Goal: Task Accomplishment & Management: Use online tool/utility

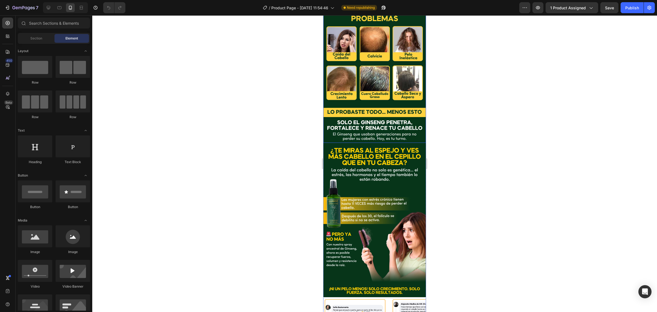
click at [376, 99] on img at bounding box center [374, 74] width 103 height 138
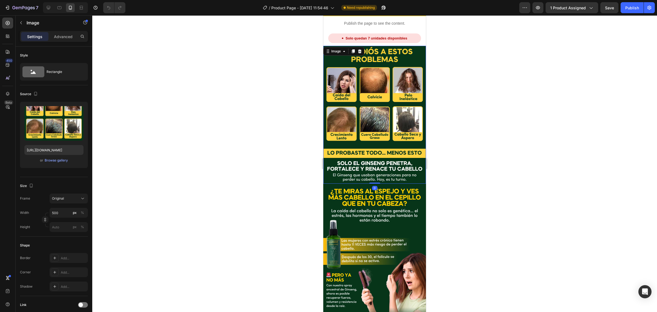
scroll to position [103, 0]
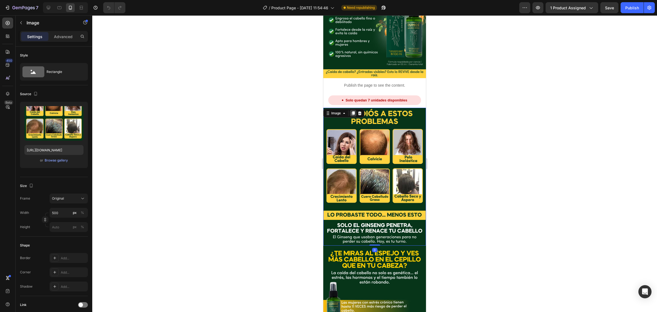
click at [353, 111] on icon at bounding box center [353, 113] width 3 height 4
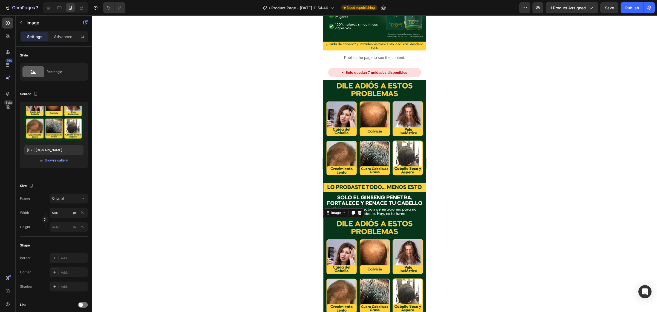
scroll to position [128, 0]
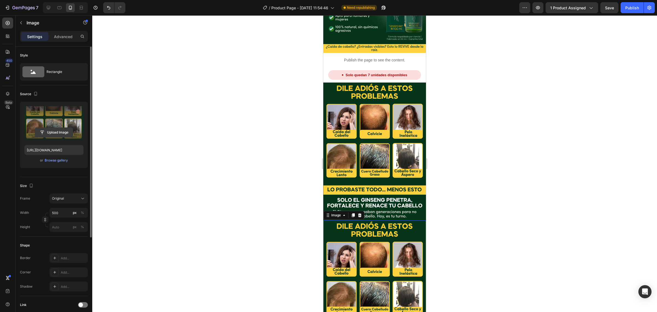
click at [70, 128] on input "file" at bounding box center [54, 132] width 38 height 9
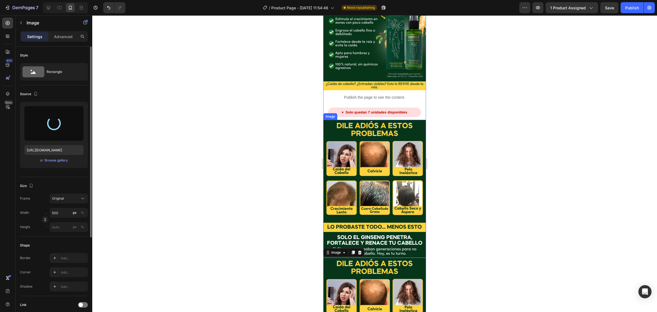
scroll to position [103, 0]
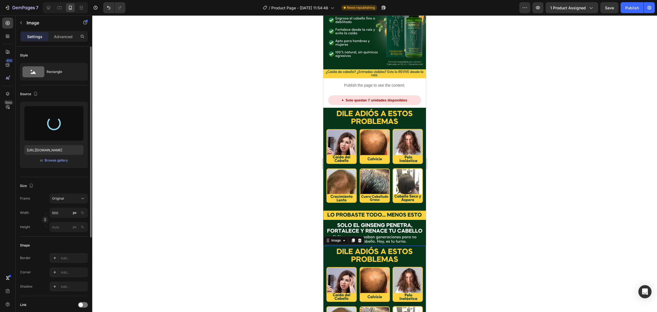
type input "[URL][DOMAIN_NAME]"
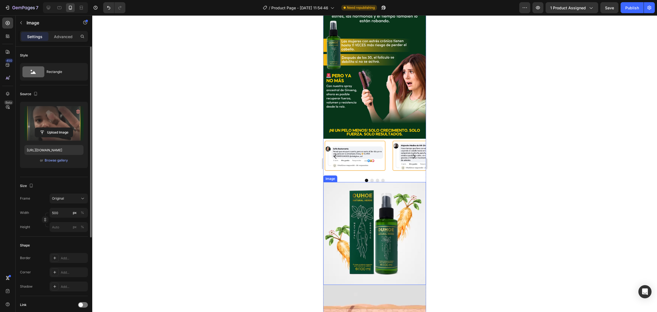
scroll to position [513, 0]
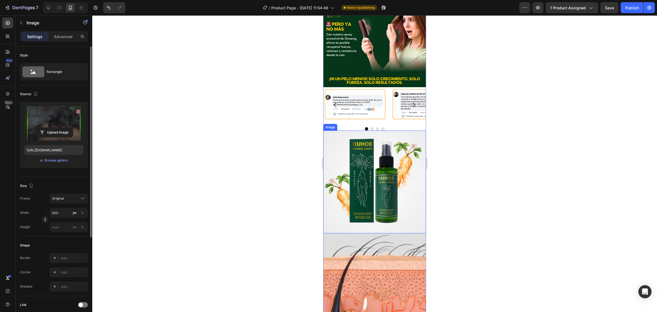
click at [371, 162] on img at bounding box center [374, 181] width 103 height 103
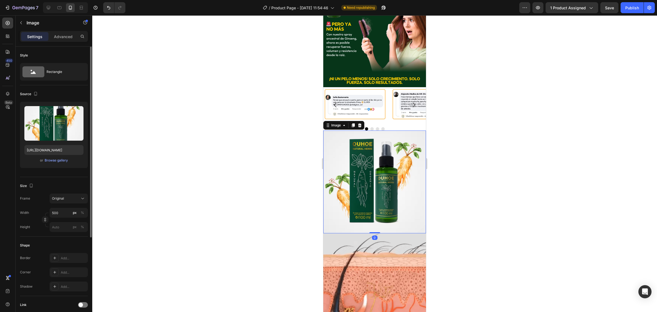
click at [353, 121] on div "Image" at bounding box center [343, 125] width 41 height 9
click at [354, 122] on div at bounding box center [353, 125] width 7 height 7
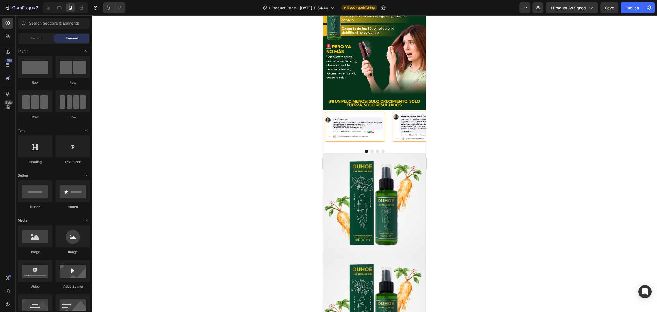
scroll to position [549, 0]
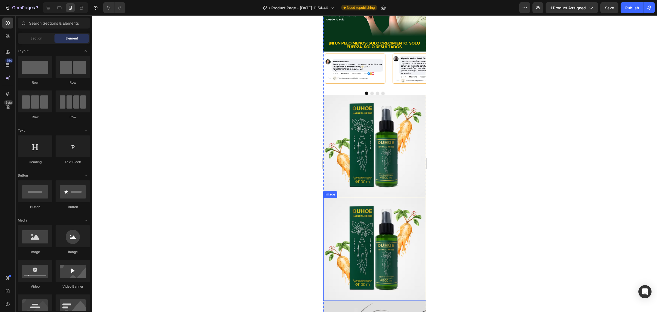
click at [370, 197] on img at bounding box center [374, 248] width 103 height 103
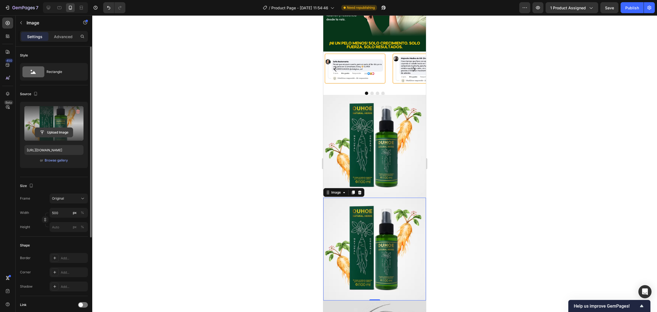
click at [62, 131] on input "file" at bounding box center [54, 132] width 38 height 9
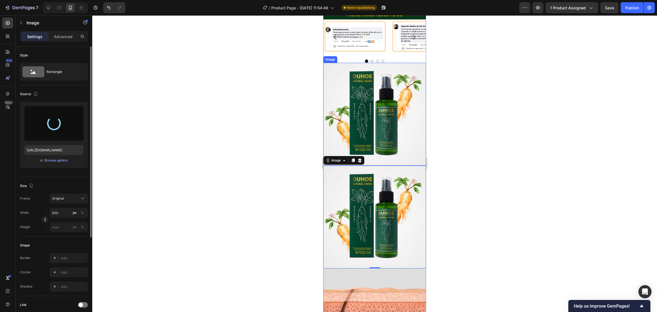
type input "[URL][DOMAIN_NAME]"
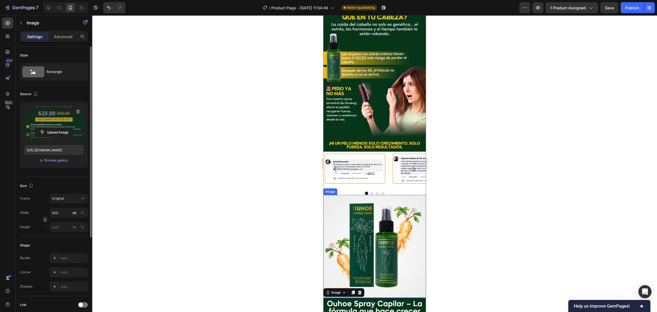
click at [377, 195] on img at bounding box center [374, 246] width 103 height 103
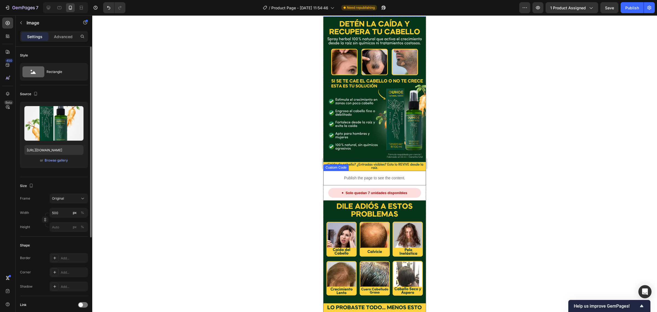
scroll to position [0, 0]
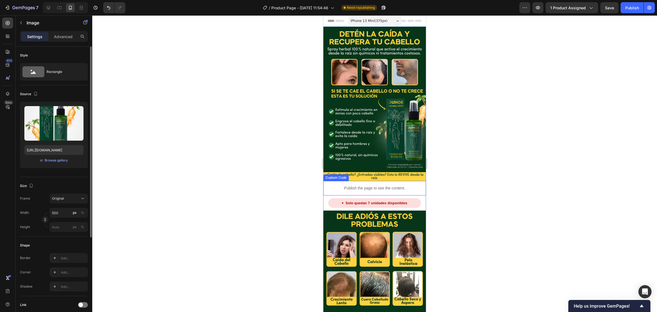
click at [372, 185] on p "Publish the page to see the content." at bounding box center [374, 188] width 103 height 6
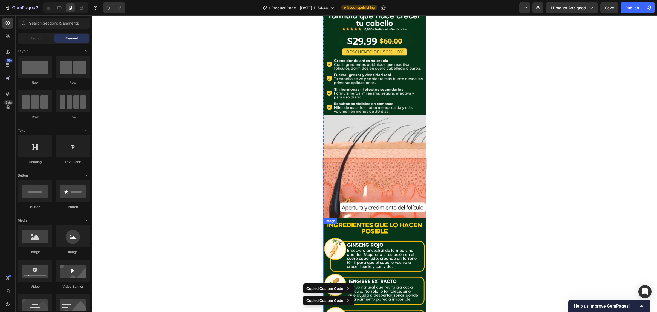
scroll to position [675, 0]
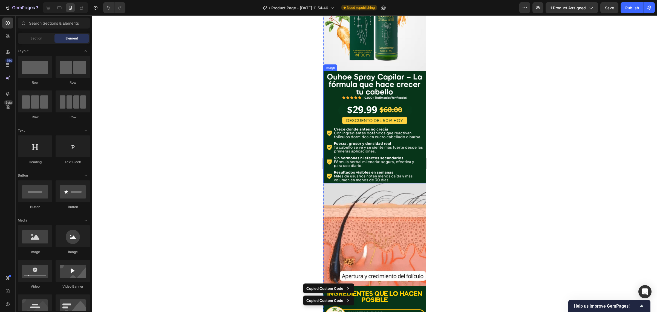
click at [392, 123] on img at bounding box center [374, 127] width 103 height 112
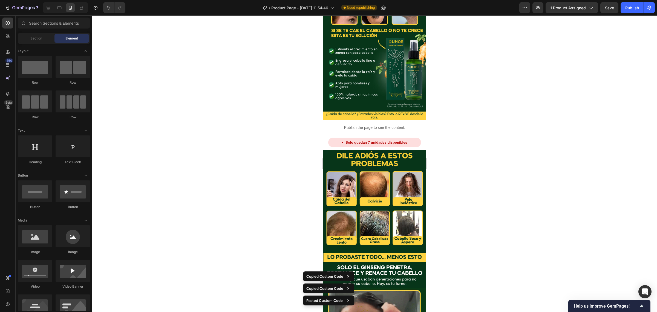
scroll to position [0, 0]
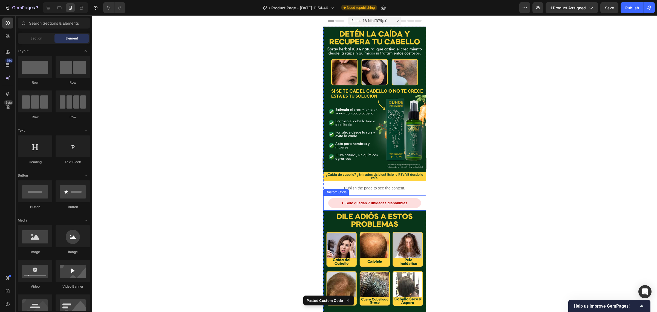
click at [347, 198] on div "Solo quedan 7 unidades disponibles" at bounding box center [374, 203] width 93 height 10
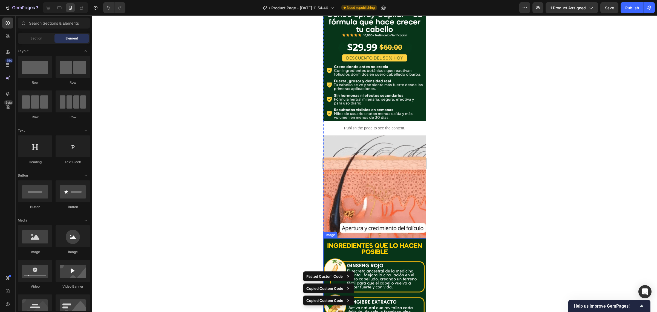
scroll to position [669, 0]
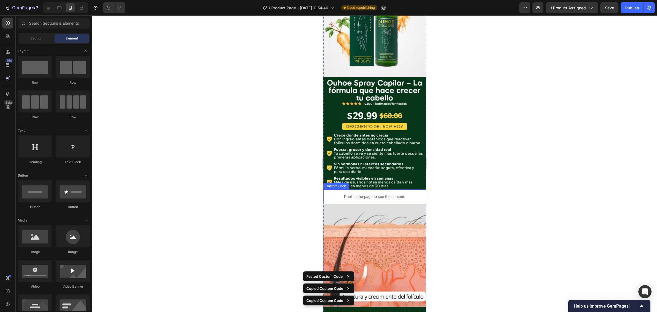
click at [377, 194] on p "Publish the page to see the content." at bounding box center [374, 197] width 103 height 6
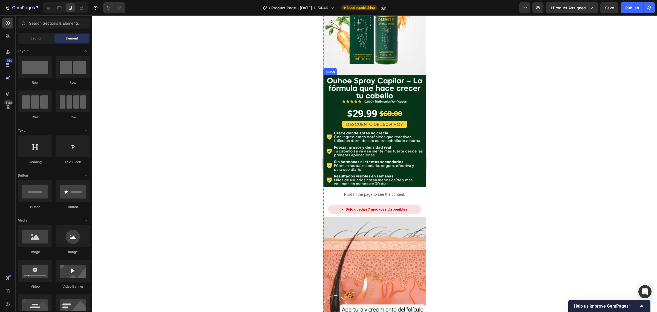
scroll to position [682, 0]
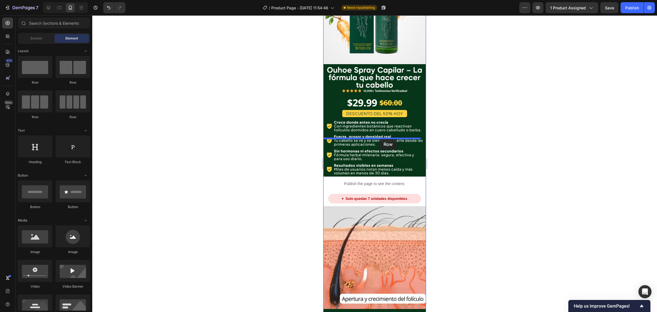
drag, startPoint x: 367, startPoint y: 90, endPoint x: 379, endPoint y: 139, distance: 50.3
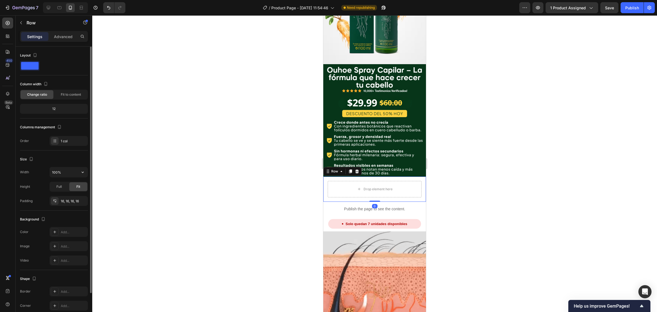
scroll to position [40, 0]
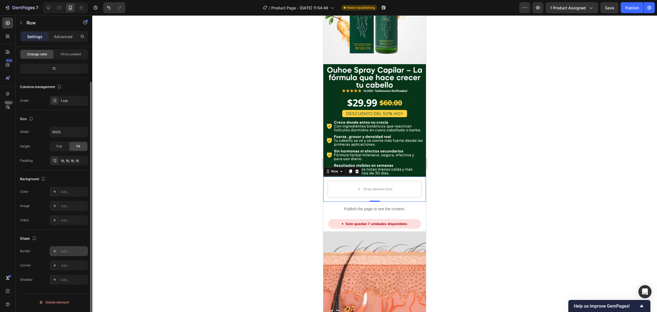
click at [62, 252] on div "Add..." at bounding box center [74, 251] width 26 height 5
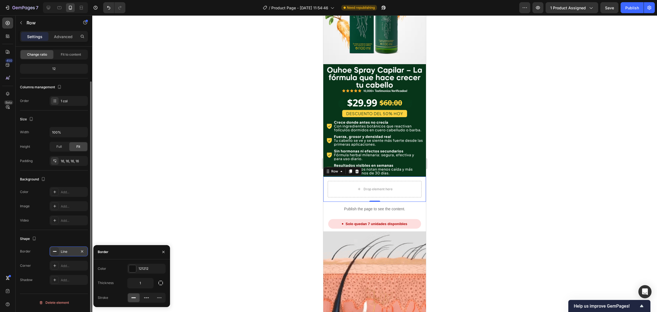
scroll to position [40, 0]
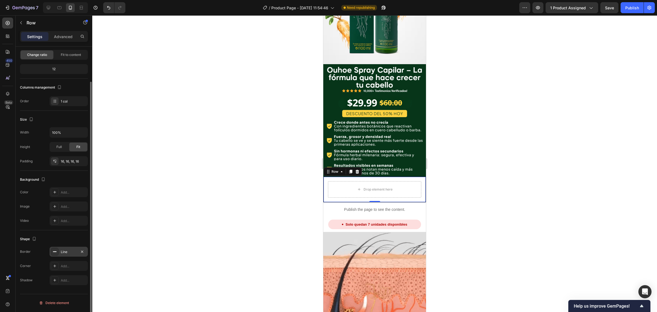
click at [62, 200] on div "The changes might be hidden by the video. Color Add... Image Add... Video Add..." at bounding box center [54, 206] width 68 height 38
click at [66, 195] on div "Add..." at bounding box center [74, 192] width 26 height 5
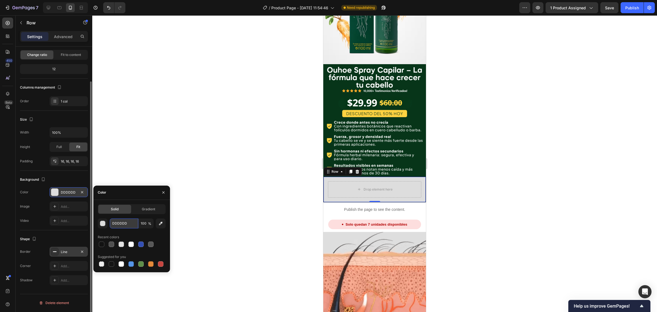
click at [118, 224] on input "DDDDDD" at bounding box center [124, 223] width 28 height 10
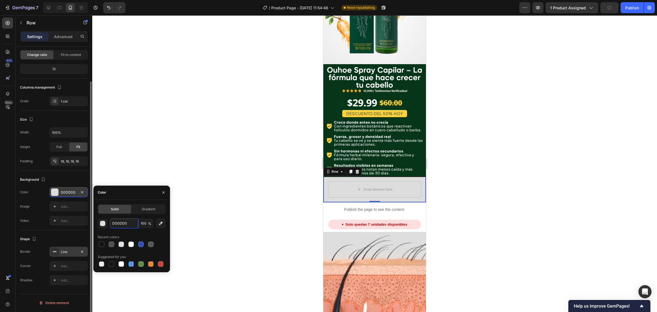
paste input "#073519"
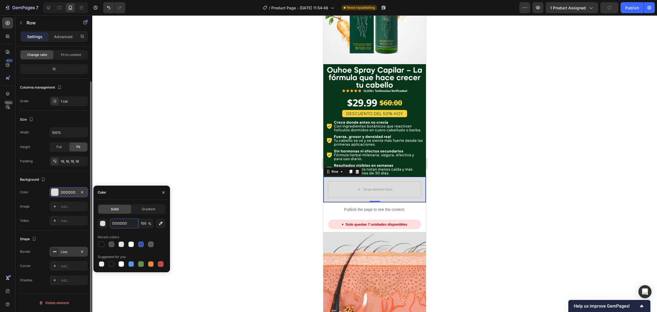
type input "#073519"
click at [161, 119] on div at bounding box center [374, 163] width 565 height 296
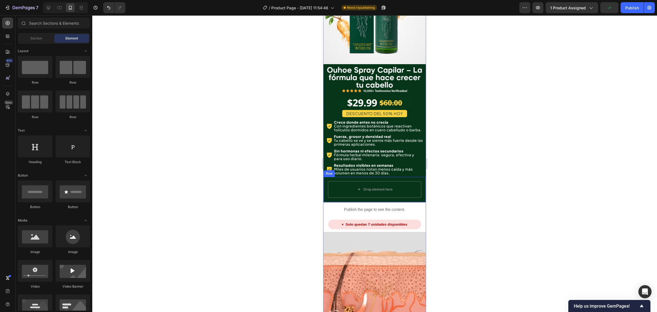
click at [353, 202] on div "Publish the page to see the content." at bounding box center [374, 209] width 103 height 15
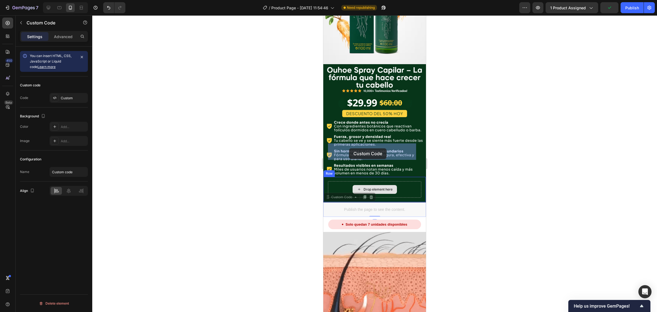
drag, startPoint x: 337, startPoint y: 158, endPoint x: 349, endPoint y: 148, distance: 15.8
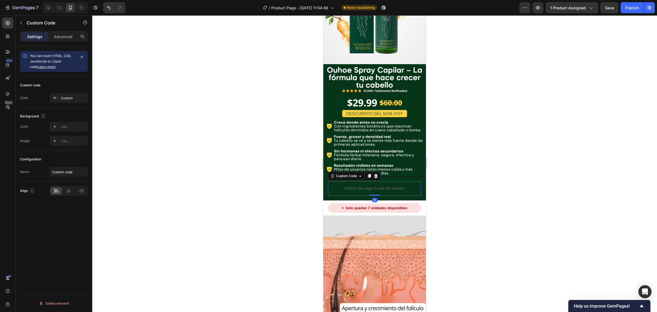
click at [307, 157] on div at bounding box center [374, 163] width 565 height 296
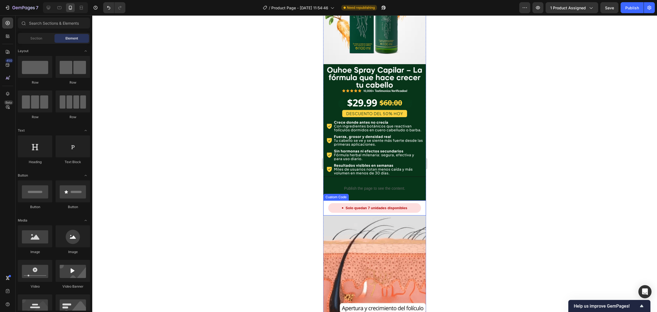
click at [372, 203] on div "Solo quedan 7 unidades disponibles" at bounding box center [374, 208] width 93 height 10
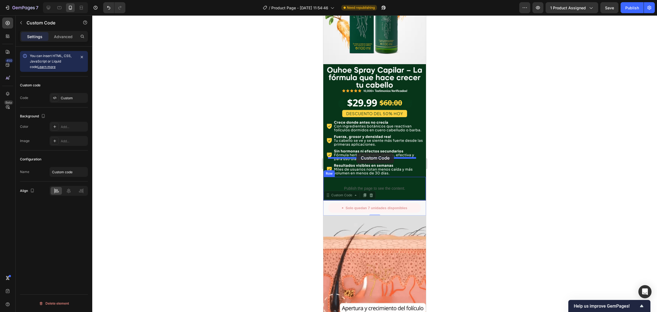
drag, startPoint x: 339, startPoint y: 159, endPoint x: 642, endPoint y: 166, distance: 303.7
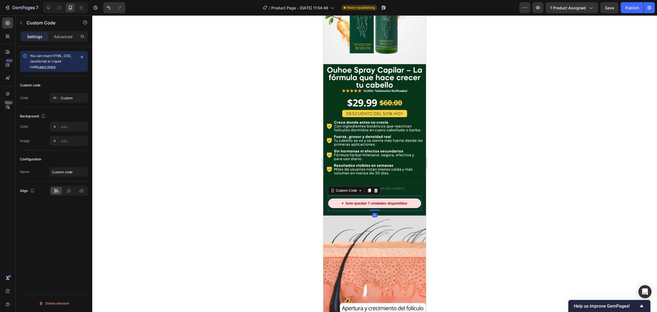
click at [296, 147] on div at bounding box center [374, 163] width 565 height 296
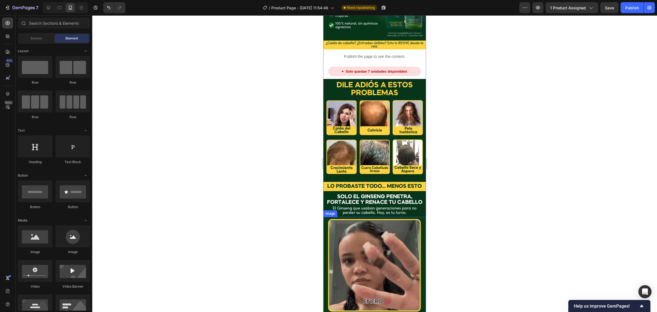
scroll to position [100, 0]
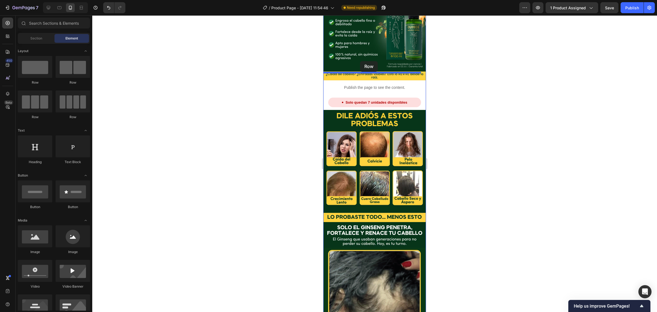
drag, startPoint x: 361, startPoint y: 90, endPoint x: 360, endPoint y: 61, distance: 28.8
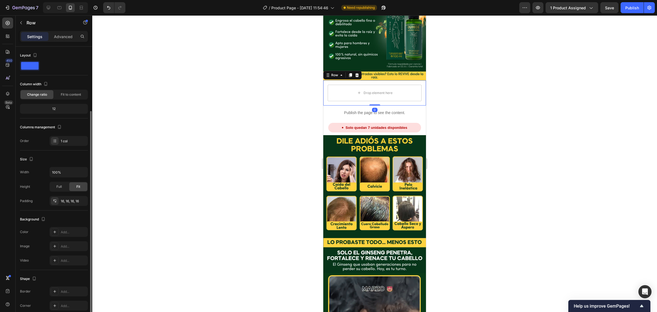
scroll to position [40, 0]
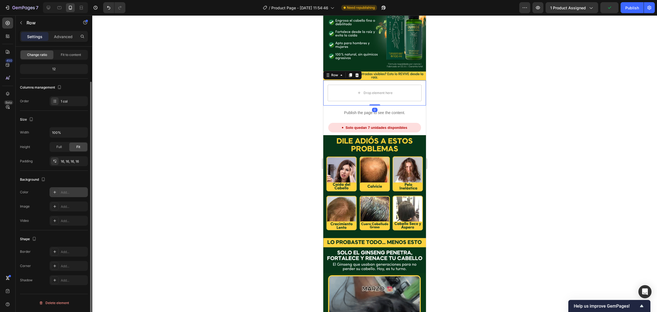
click at [54, 194] on icon at bounding box center [55, 192] width 4 height 4
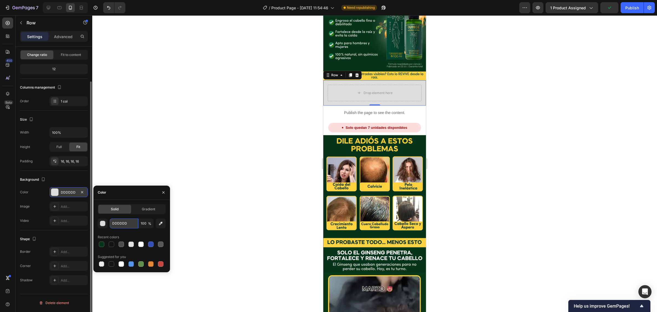
click at [116, 222] on input "DDDDDD" at bounding box center [124, 223] width 28 height 10
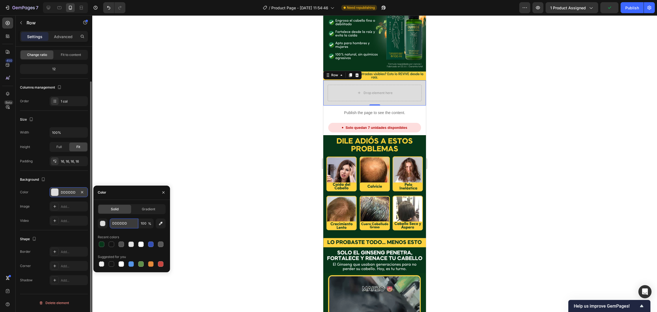
click at [116, 222] on input "DDDDDD" at bounding box center [124, 223] width 28 height 10
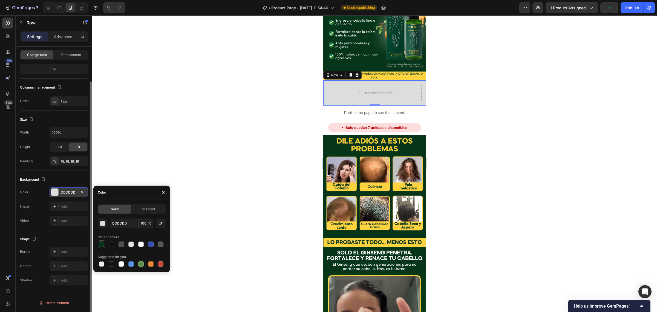
click at [103, 242] on div at bounding box center [101, 243] width 5 height 5
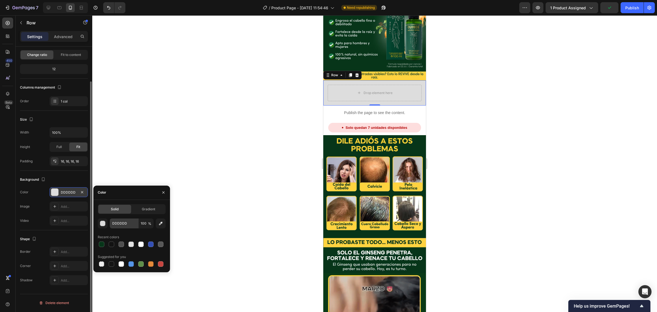
type input "073519"
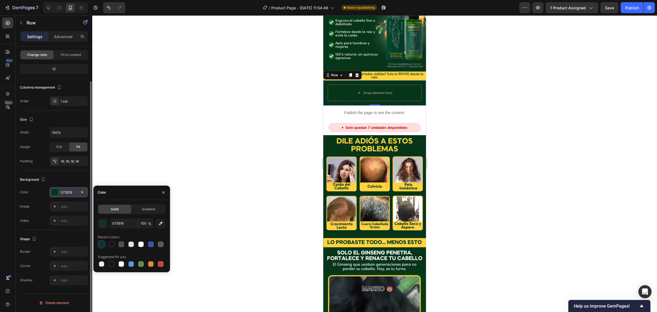
click at [184, 124] on div at bounding box center [374, 163] width 565 height 296
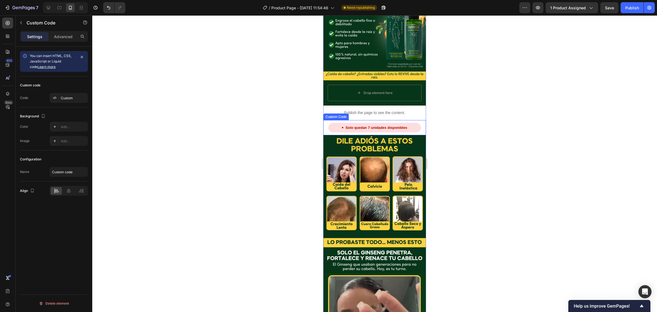
click at [345, 110] on p "Publish the page to see the content." at bounding box center [374, 113] width 103 height 6
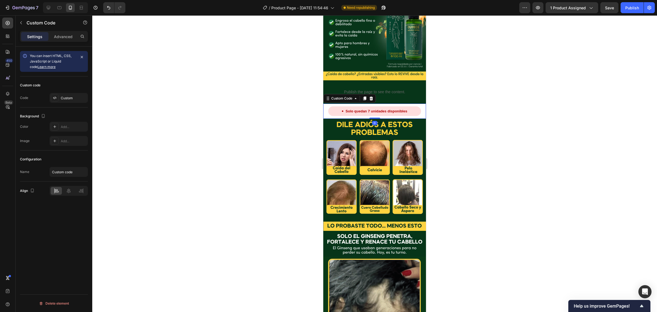
click at [337, 106] on div "Solo quedan 7 unidades disponibles" at bounding box center [374, 111] width 93 height 10
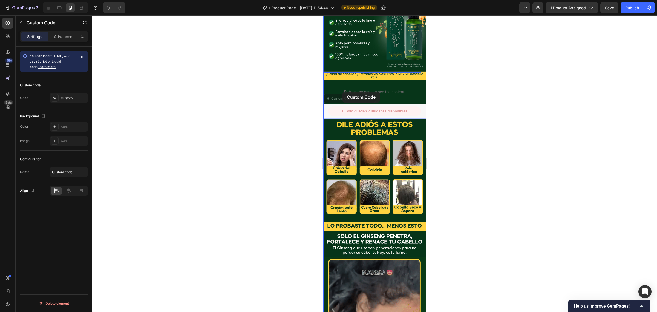
drag, startPoint x: 332, startPoint y: 92, endPoint x: 343, endPoint y: 92, distance: 10.4
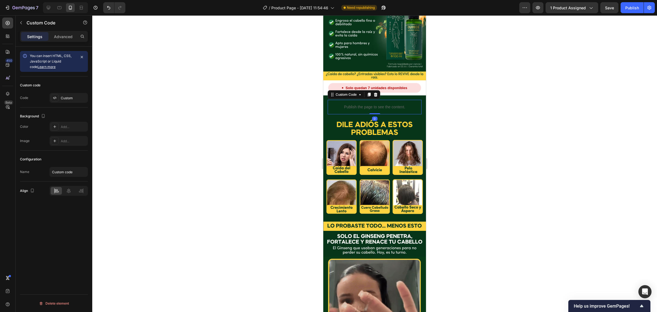
click at [343, 100] on div "Publish the page to see the content. Custom Code 0" at bounding box center [375, 107] width 94 height 15
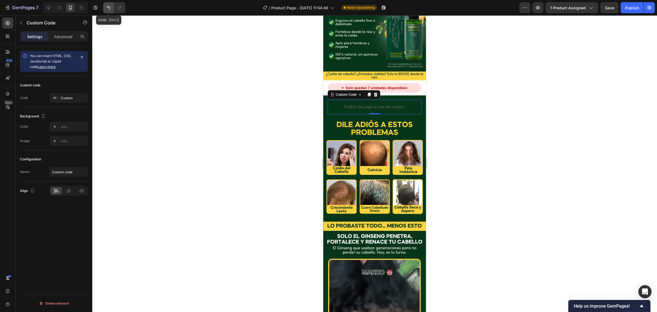
click at [107, 10] on icon "Undo/Redo" at bounding box center [108, 7] width 5 height 5
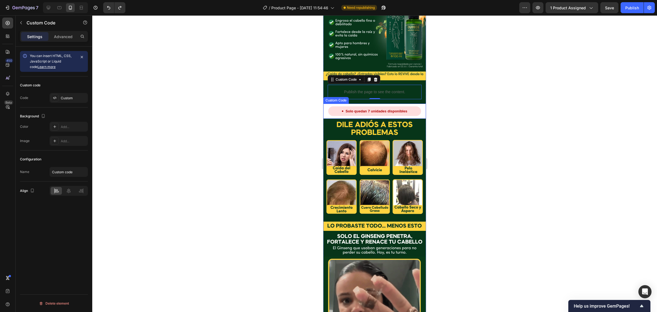
click at [385, 106] on div "Solo quedan 7 unidades disponibles" at bounding box center [374, 111] width 93 height 10
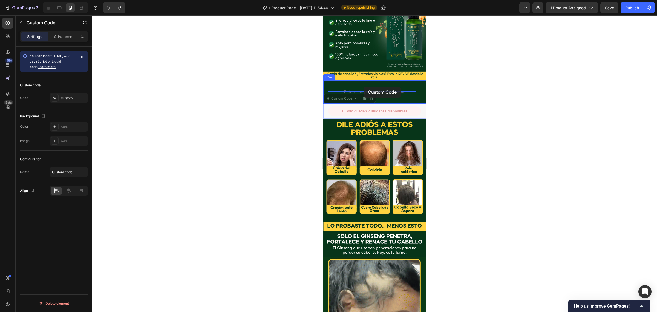
drag, startPoint x: 341, startPoint y: 90, endPoint x: 360, endPoint y: 88, distance: 19.3
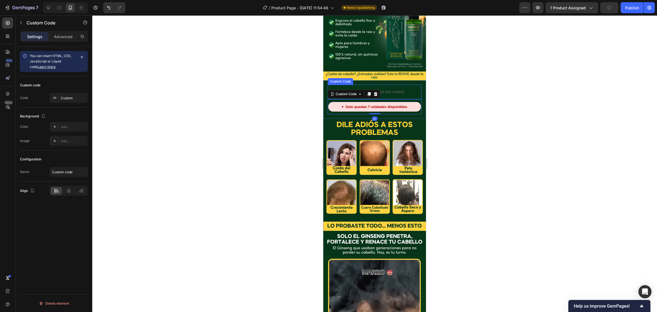
click at [444, 76] on div at bounding box center [374, 163] width 565 height 296
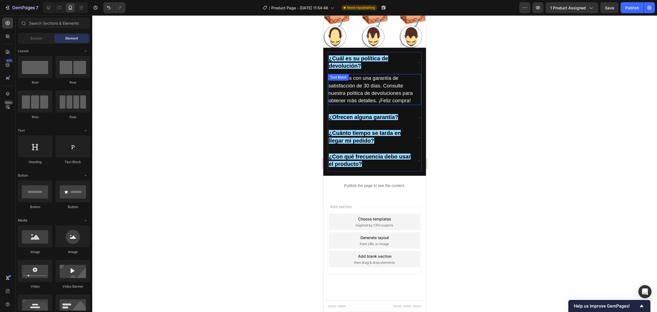
scroll to position [1472, 0]
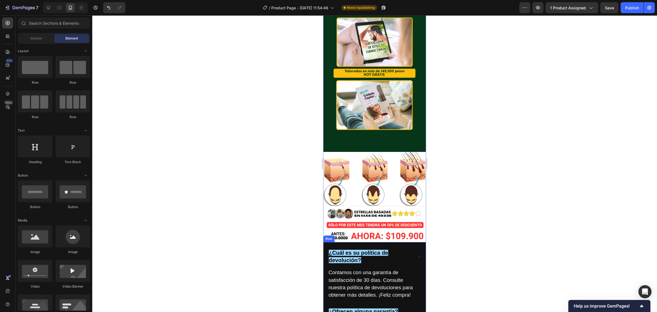
click at [419, 242] on div "¿Cuál es su política de devolución? Contamos con una garantía de satisfacción d…" at bounding box center [374, 306] width 103 height 128
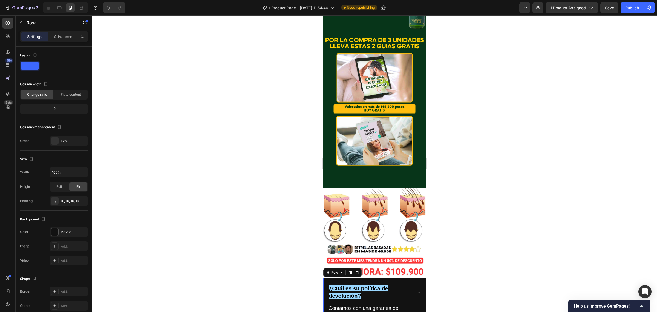
scroll to position [1403, 0]
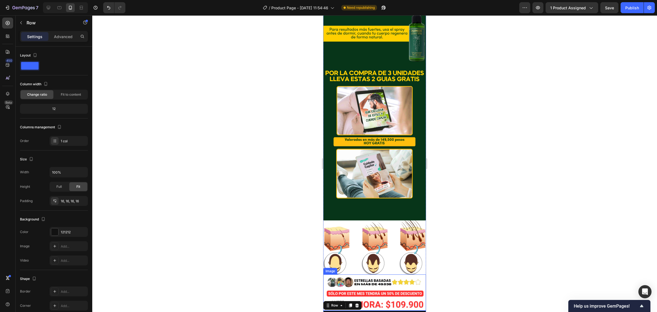
click at [373, 274] on img at bounding box center [374, 292] width 103 height 36
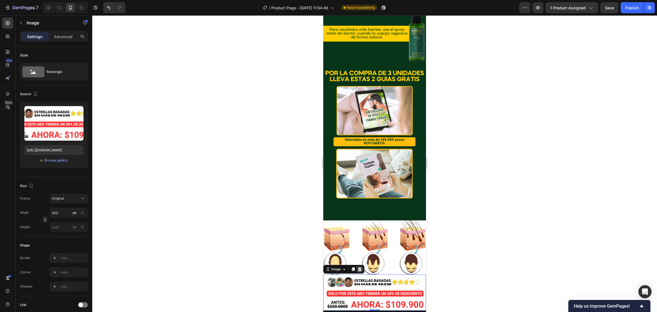
click at [359, 267] on icon at bounding box center [360, 269] width 4 height 4
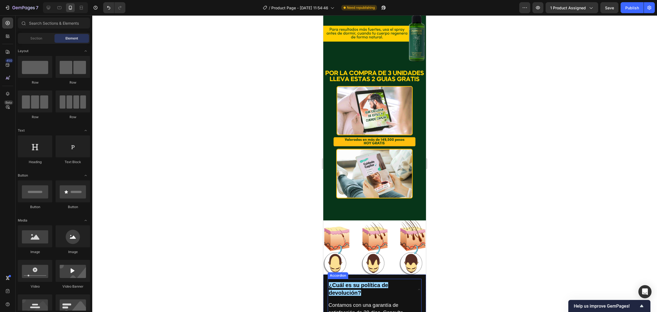
click at [385, 282] on strong "¿Cuál es su política de devolución?" at bounding box center [358, 288] width 59 height 13
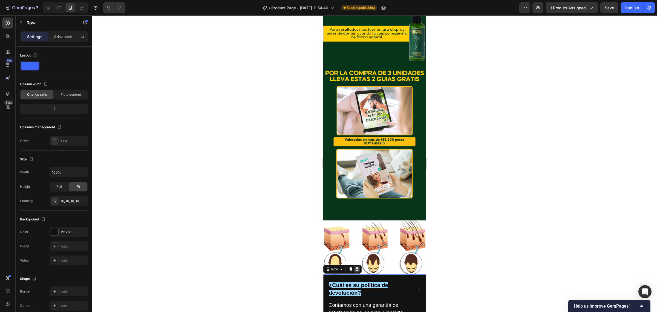
click at [356, 267] on icon at bounding box center [357, 269] width 4 height 4
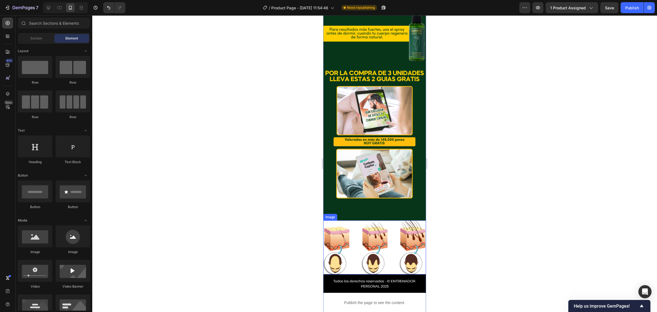
scroll to position [1438, 0]
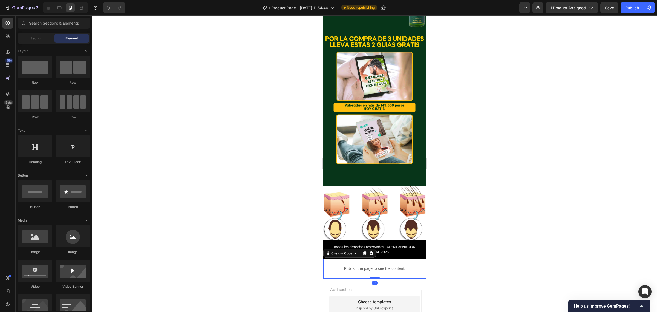
click at [396, 265] on p "Publish the page to see the content." at bounding box center [374, 268] width 103 height 6
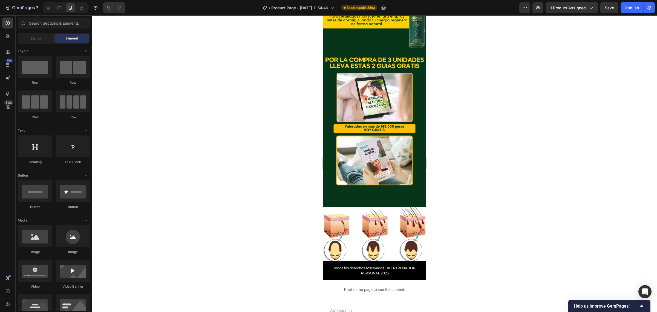
scroll to position [1402, 0]
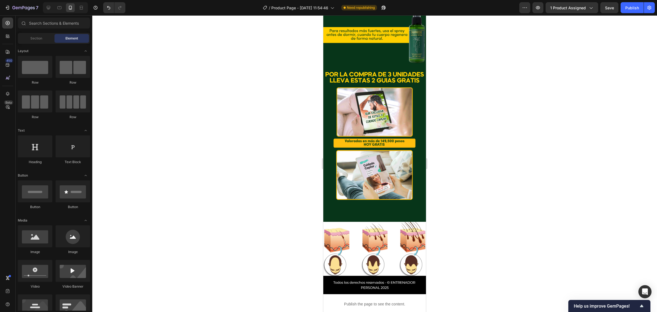
drag, startPoint x: 424, startPoint y: 258, endPoint x: 750, endPoint y: 267, distance: 325.4
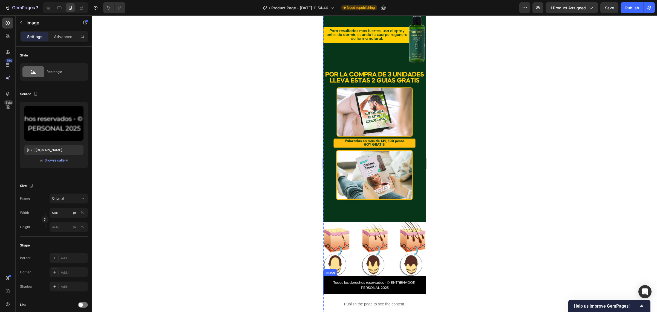
click at [394, 275] on img at bounding box center [374, 284] width 103 height 18
click at [360, 267] on div at bounding box center [360, 270] width 7 height 7
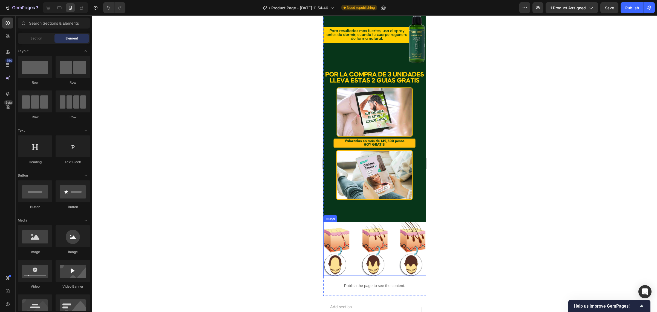
click at [366, 222] on img at bounding box center [374, 249] width 103 height 54
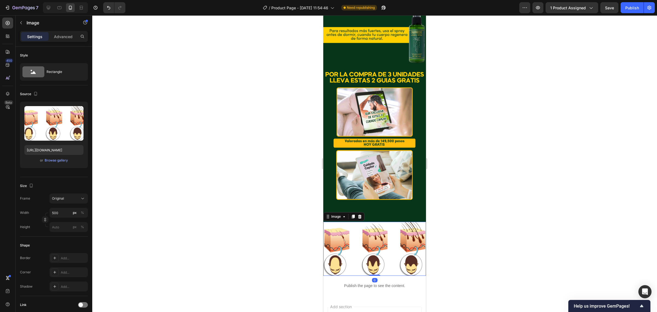
click at [353, 212] on div "Image" at bounding box center [343, 216] width 41 height 9
click at [355, 213] on div at bounding box center [353, 216] width 7 height 7
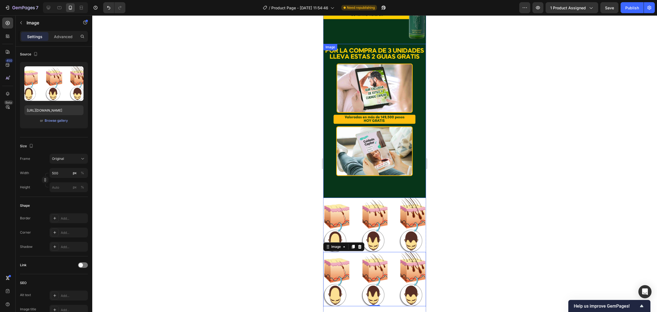
scroll to position [1470, 0]
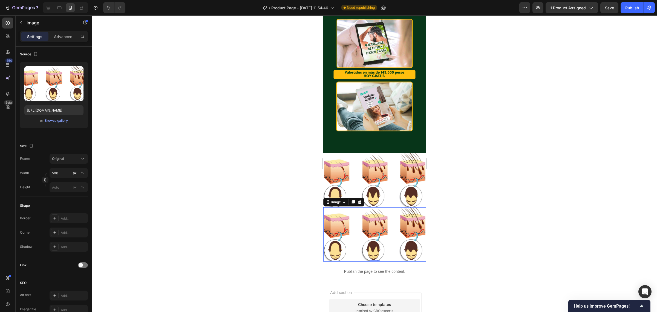
click at [383, 207] on img at bounding box center [374, 234] width 103 height 54
click at [359, 200] on icon at bounding box center [360, 202] width 4 height 4
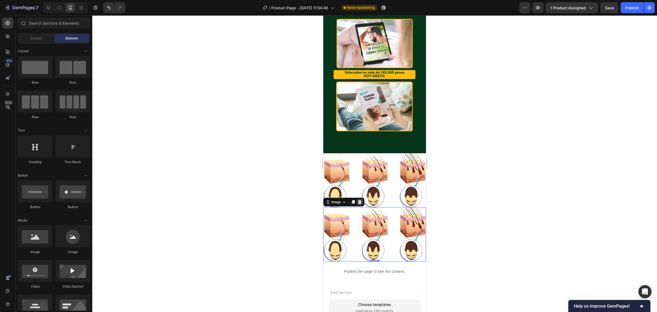
scroll to position [1431, 0]
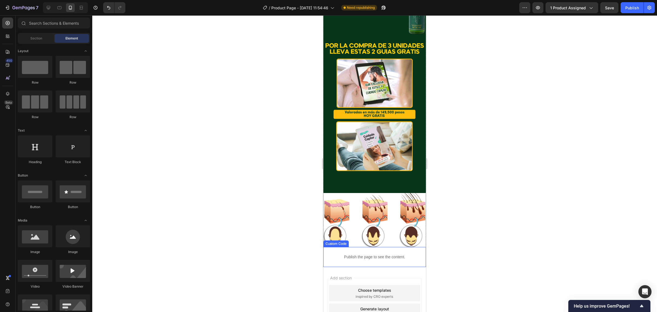
click at [351, 249] on div "Publish the page to see the content." at bounding box center [374, 256] width 103 height 15
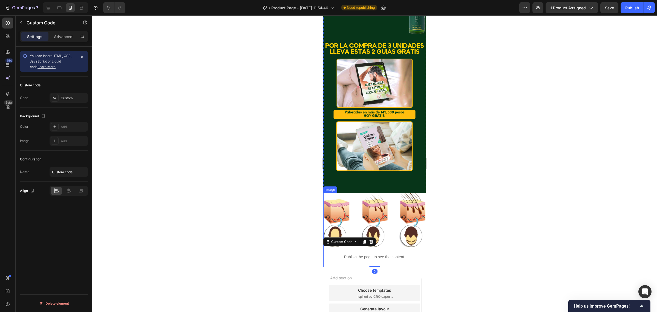
click at [359, 193] on img at bounding box center [374, 220] width 103 height 54
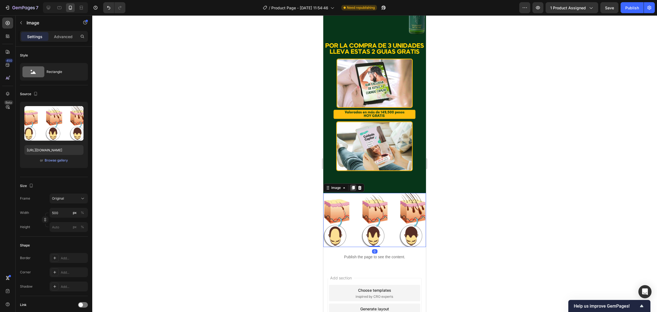
click at [353, 184] on div at bounding box center [353, 187] width 7 height 7
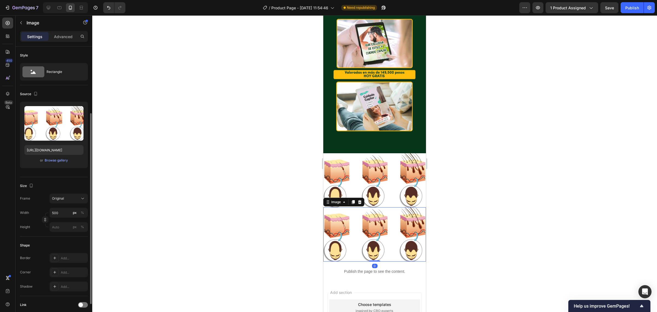
scroll to position [40, 0]
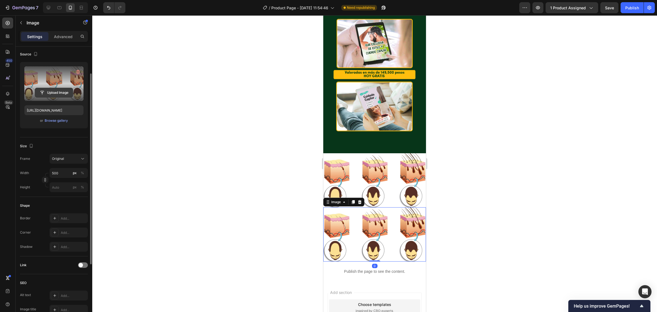
click at [62, 88] on button "Upload Image" at bounding box center [54, 93] width 38 height 10
click at [59, 79] on label at bounding box center [53, 83] width 59 height 35
click at [59, 88] on input "file" at bounding box center [54, 92] width 38 height 9
type input "[URL][DOMAIN_NAME]"
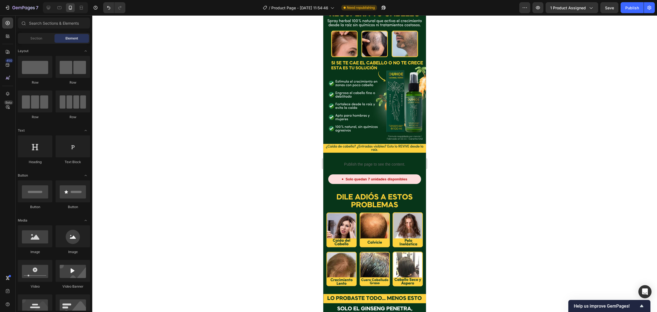
scroll to position [0, 0]
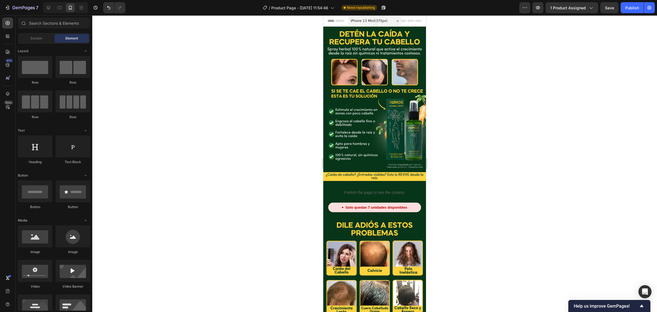
drag, startPoint x: 422, startPoint y: 259, endPoint x: 744, endPoint y: 18, distance: 402.4
click at [627, 6] on div "Publish" at bounding box center [632, 8] width 14 height 6
drag, startPoint x: 424, startPoint y: 55, endPoint x: 758, endPoint y: 28, distance: 335.7
click at [450, 104] on div at bounding box center [374, 163] width 565 height 296
click at [490, 111] on div at bounding box center [374, 163] width 565 height 296
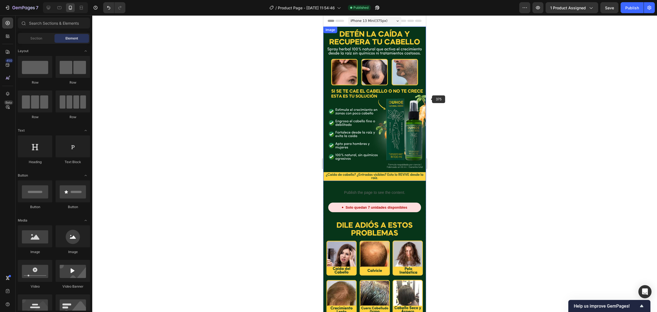
click at [444, 97] on div at bounding box center [374, 163] width 565 height 296
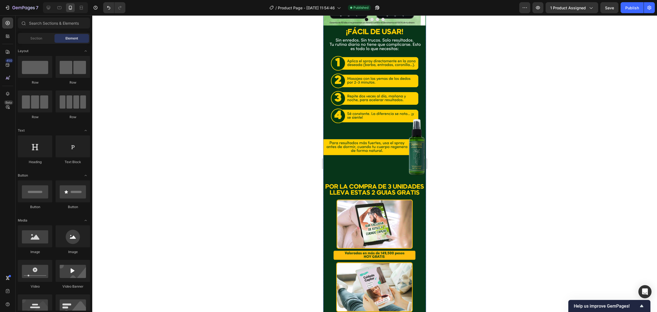
scroll to position [1221, 0]
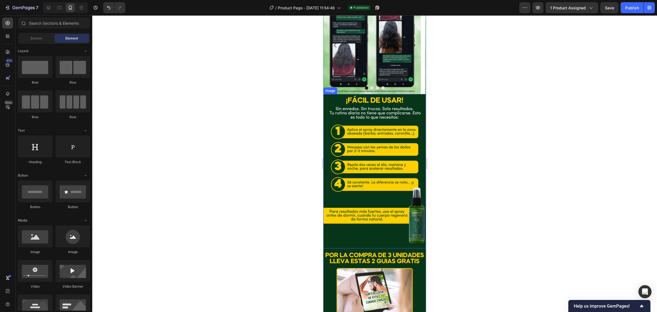
click at [387, 102] on img at bounding box center [374, 171] width 103 height 154
click at [369, 94] on img at bounding box center [374, 171] width 103 height 154
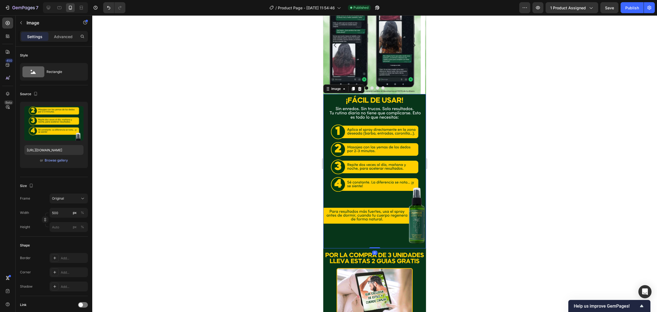
click at [350, 94] on img at bounding box center [374, 171] width 103 height 154
click at [352, 87] on icon at bounding box center [353, 89] width 4 height 4
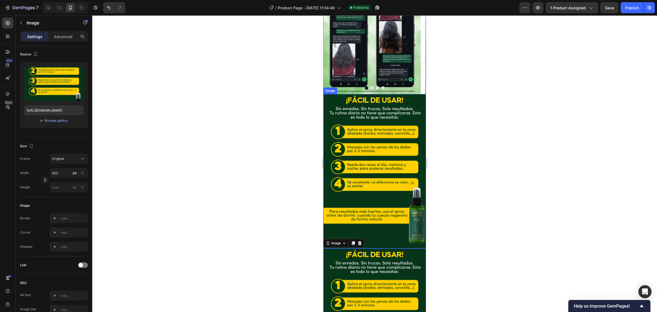
scroll to position [1256, 0]
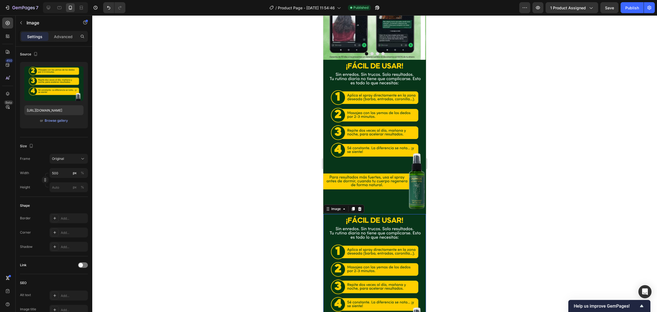
click at [381, 214] on img at bounding box center [374, 291] width 103 height 154
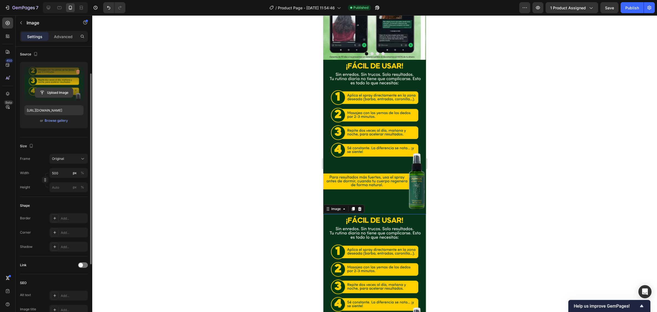
click at [56, 92] on input "file" at bounding box center [54, 92] width 38 height 9
click at [66, 94] on input "file" at bounding box center [54, 92] width 38 height 9
click at [61, 85] on label at bounding box center [53, 83] width 59 height 35
click at [61, 88] on input "file" at bounding box center [54, 92] width 38 height 9
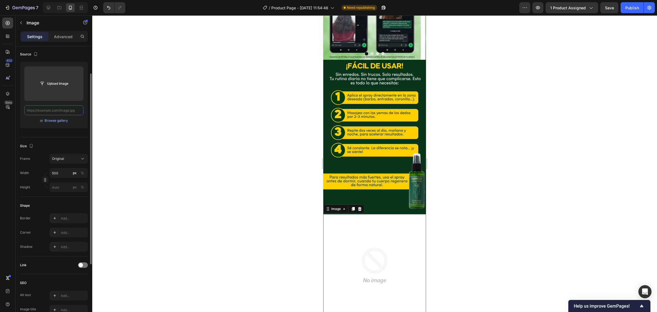
scroll to position [0, 0]
paste input "[URL][DOMAIN_NAME]"
type input "[URL][DOMAIN_NAME]"
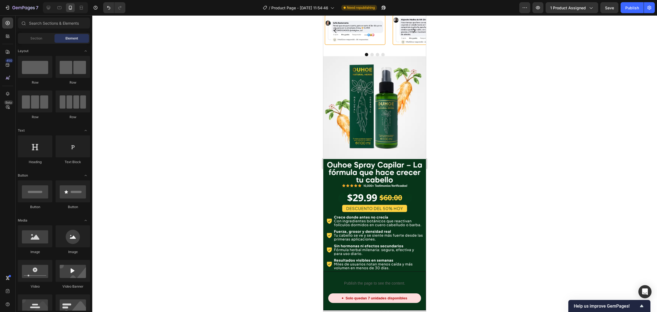
scroll to position [106, 0]
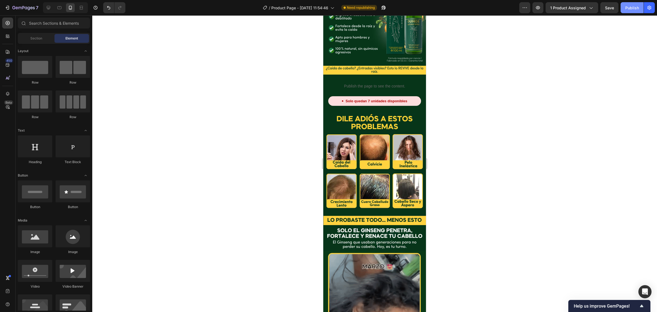
click at [634, 7] on div "Publish" at bounding box center [632, 8] width 14 height 6
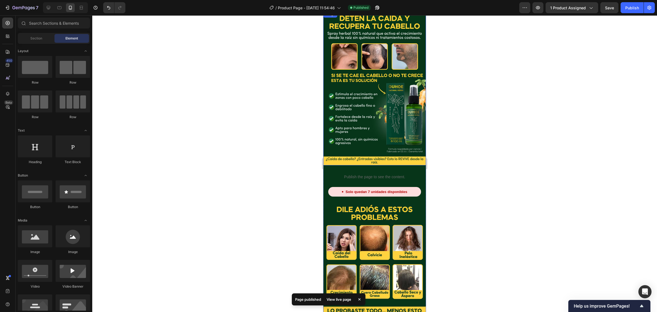
scroll to position [0, 0]
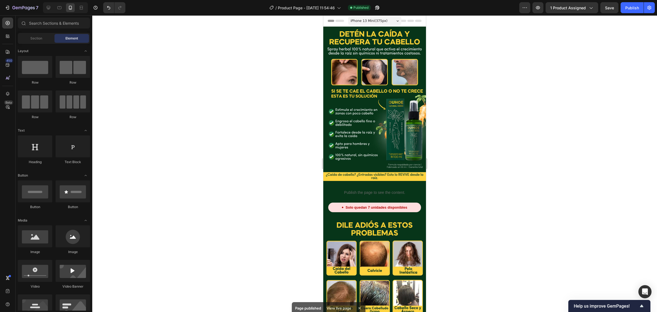
click at [459, 104] on div at bounding box center [374, 163] width 565 height 296
click at [265, 94] on div at bounding box center [374, 163] width 565 height 296
click at [481, 56] on div at bounding box center [374, 163] width 565 height 296
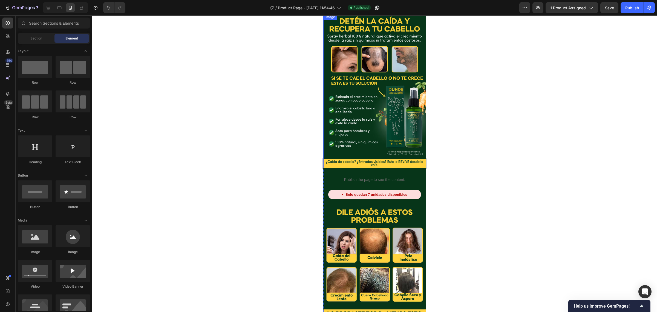
scroll to position [34, 0]
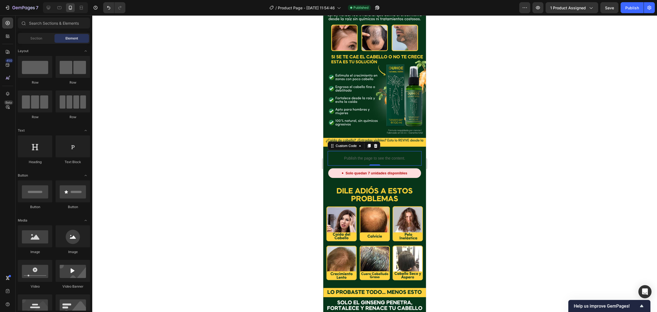
click at [378, 155] on p "Publish the page to see the content." at bounding box center [375, 158] width 94 height 6
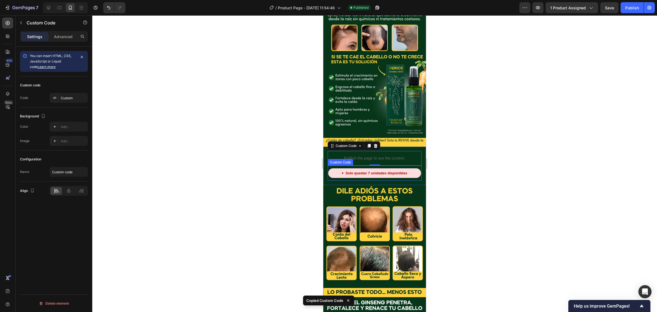
click at [367, 168] on div "Solo quedan 7 unidades disponibles" at bounding box center [374, 173] width 93 height 10
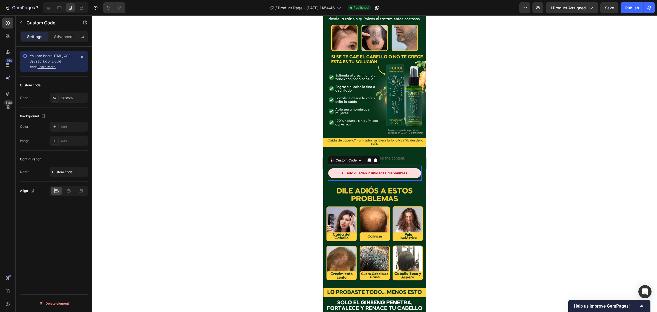
click at [366, 168] on div "Solo quedan 7 unidades disponibles" at bounding box center [374, 173] width 93 height 10
click at [523, 97] on div at bounding box center [374, 163] width 565 height 296
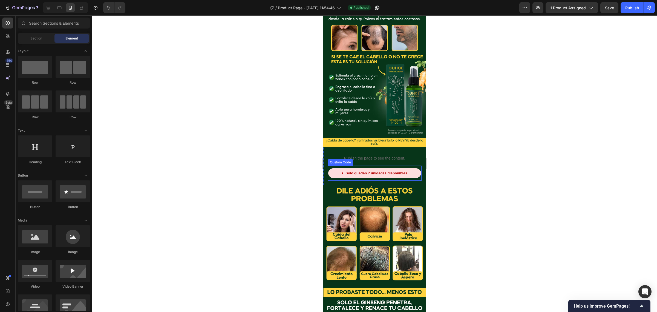
click at [378, 168] on div "Solo quedan 7 unidades disponibles" at bounding box center [374, 173] width 93 height 10
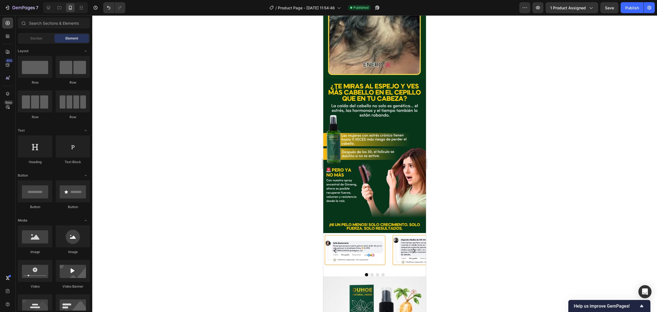
scroll to position [439, 0]
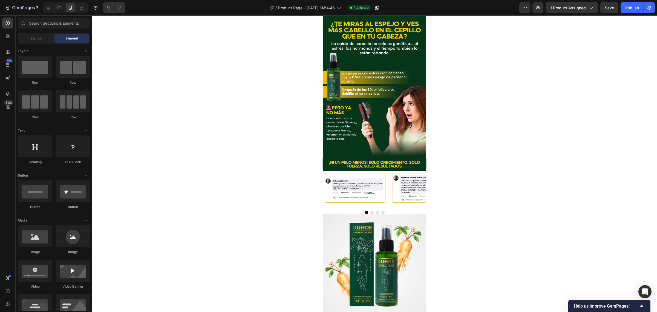
drag, startPoint x: 422, startPoint y: 89, endPoint x: 761, endPoint y: 17, distance: 345.7
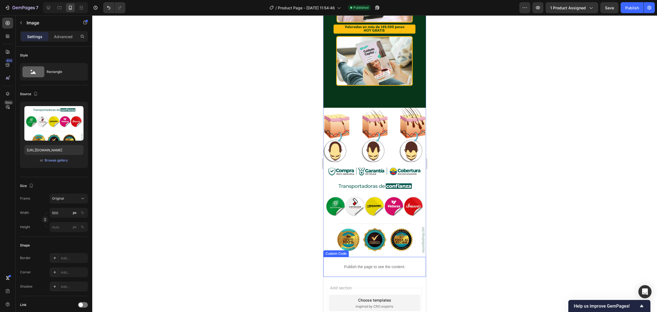
click at [380, 173] on img at bounding box center [374, 209] width 103 height 95
click at [375, 162] on img at bounding box center [374, 209] width 103 height 95
click at [386, 264] on p "Publish the page to see the content." at bounding box center [374, 267] width 103 height 6
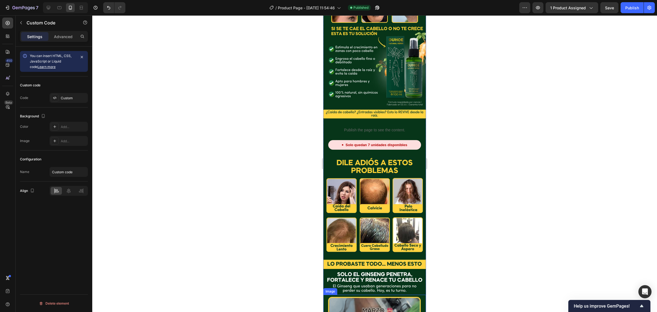
scroll to position [0, 0]
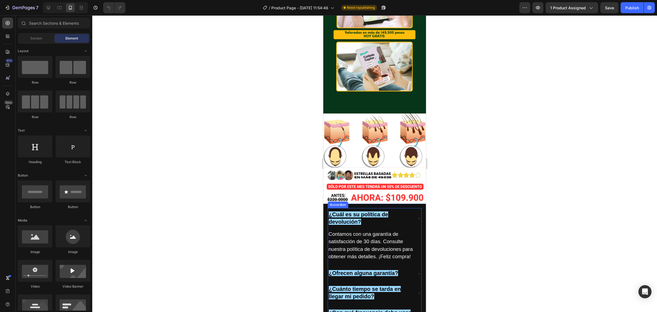
scroll to position [1441, 0]
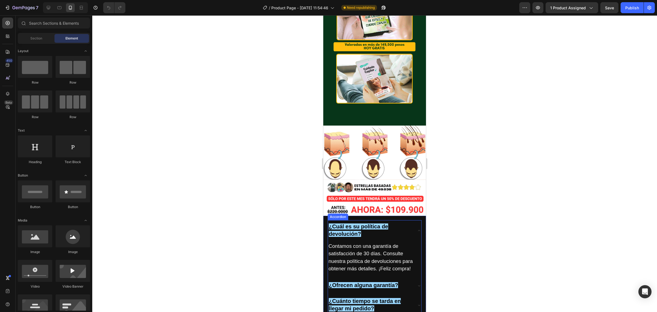
click at [408, 220] on div "¿Cuál es su política de devolución?" at bounding box center [374, 230] width 93 height 21
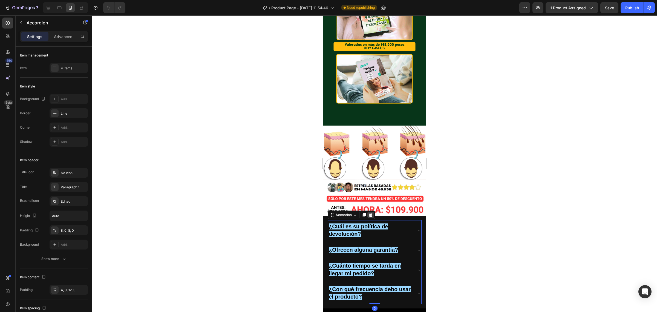
drag, startPoint x: 369, startPoint y: 141, endPoint x: 372, endPoint y: 134, distance: 7.3
click at [370, 212] on icon at bounding box center [371, 214] width 4 height 4
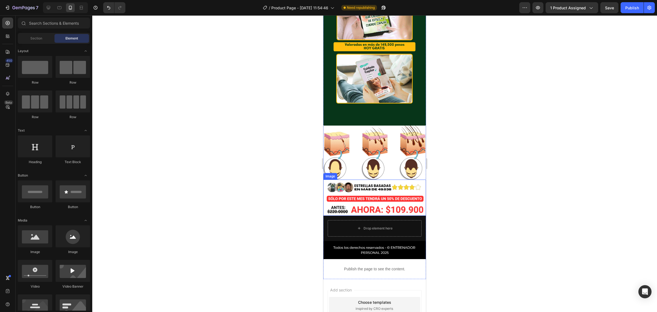
click at [375, 179] on img at bounding box center [374, 197] width 103 height 36
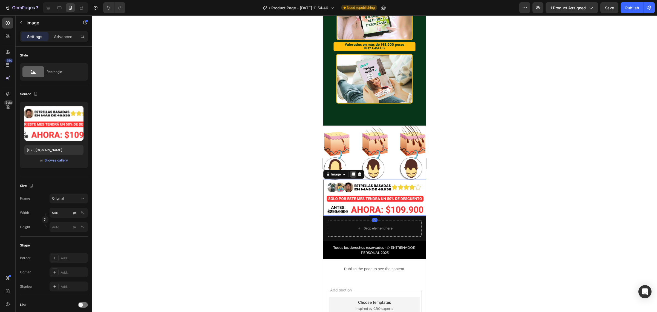
click at [353, 173] on icon at bounding box center [353, 175] width 3 height 4
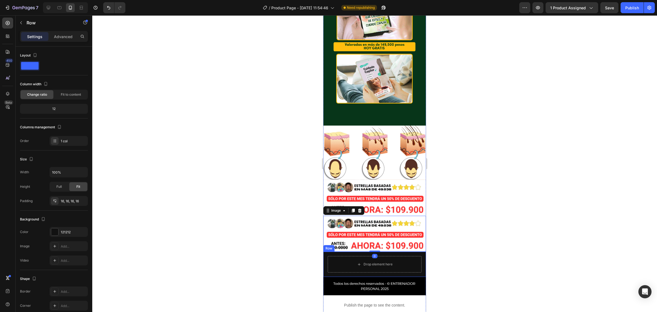
click at [394, 251] on div "Drop element here Row" at bounding box center [374, 263] width 103 height 25
click at [355, 244] on icon at bounding box center [357, 246] width 4 height 4
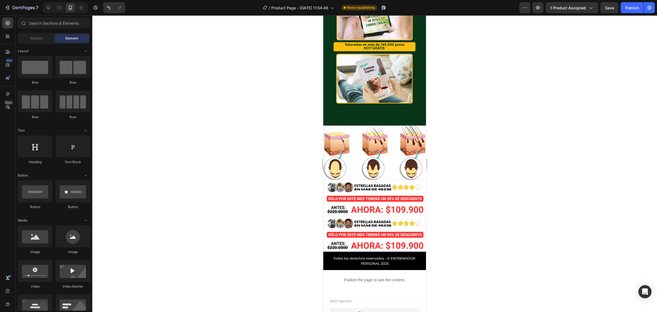
click at [362, 215] on img at bounding box center [374, 233] width 103 height 36
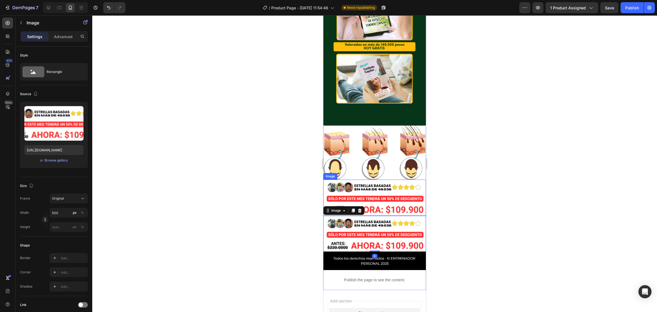
click at [357, 179] on img at bounding box center [374, 197] width 103 height 36
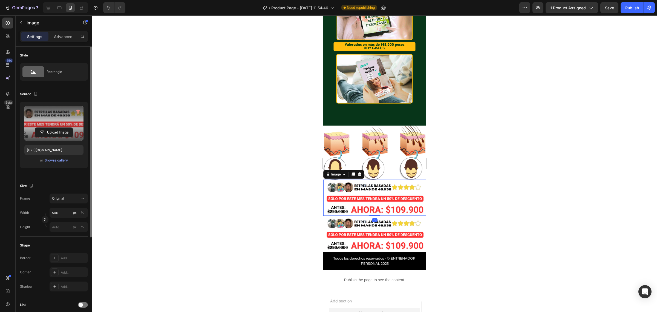
click at [61, 126] on label at bounding box center [53, 123] width 59 height 35
click at [61, 128] on input "file" at bounding box center [54, 132] width 38 height 9
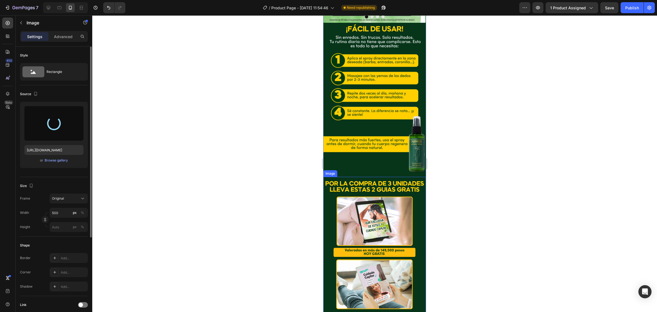
scroll to position [1372, 0]
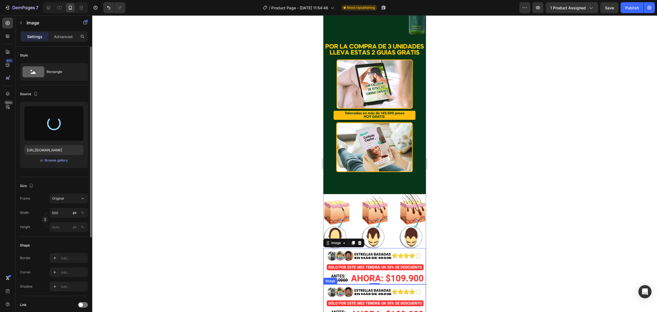
type input "[URL][DOMAIN_NAME]"
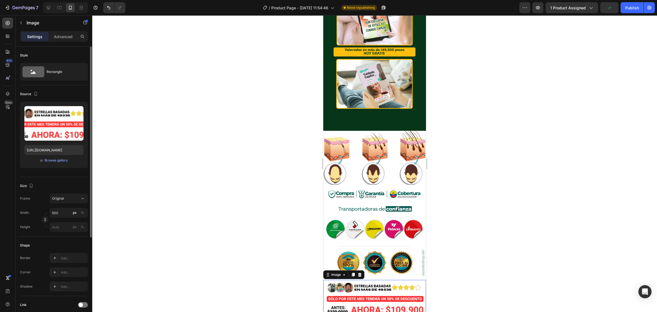
scroll to position [1441, 0]
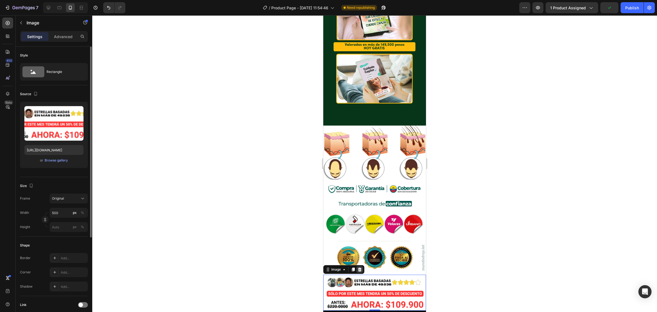
click at [360, 267] on icon at bounding box center [360, 269] width 4 height 4
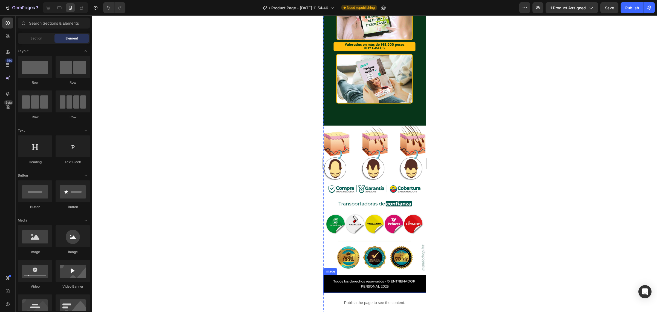
click at [358, 274] on img at bounding box center [374, 283] width 103 height 18
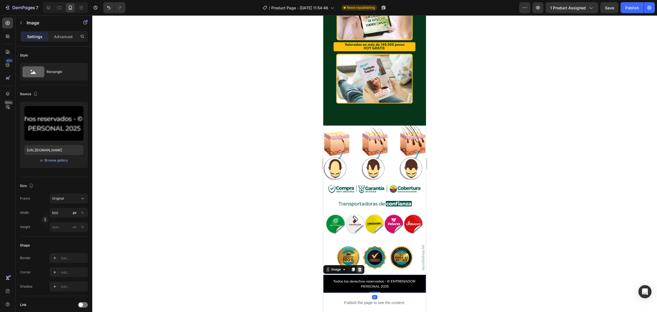
click at [360, 267] on icon at bounding box center [360, 269] width 4 height 4
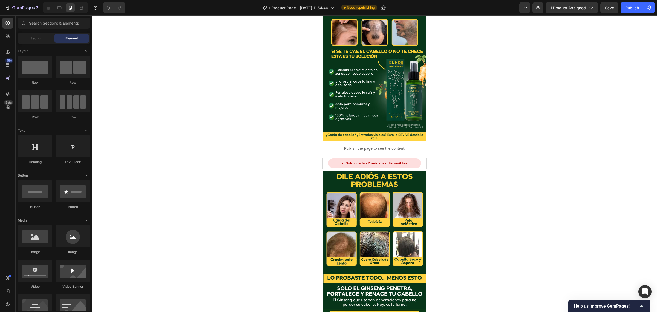
scroll to position [34, 0]
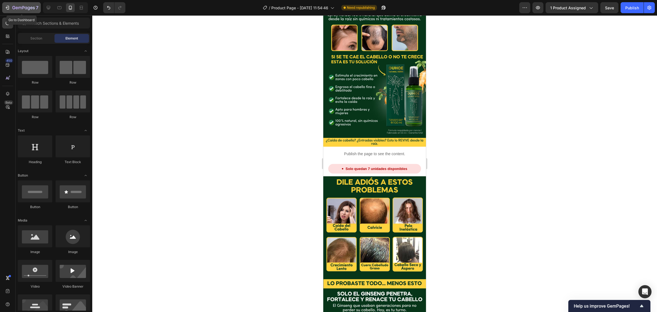
click at [9, 5] on icon "button" at bounding box center [7, 7] width 5 height 5
